Goal: Information Seeking & Learning: Learn about a topic

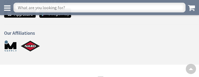
scroll to position [434, 0]
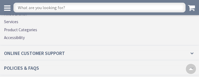
scroll to position [1254, 0]
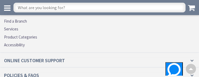
scroll to position [1179, 0]
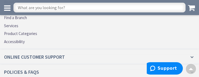
scroll to position [1304, 0]
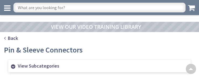
scroll to position [523, 0]
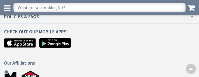
scroll to position [910, 0]
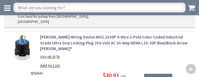
scroll to position [1148, 0]
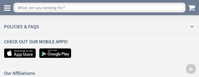
scroll to position [778, 0]
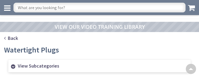
scroll to position [702, 0]
